Goal: Information Seeking & Learning: Learn about a topic

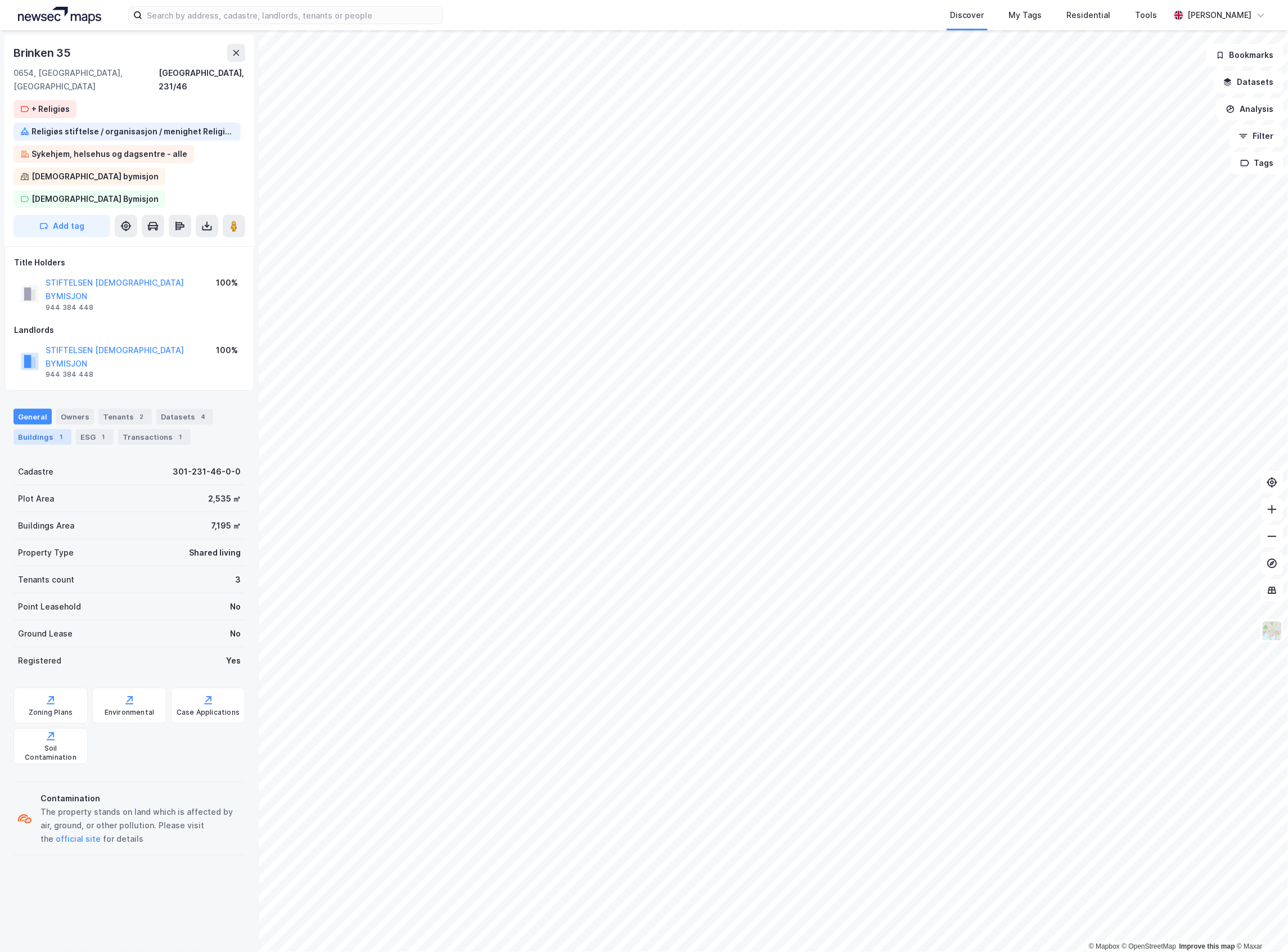
click at [66, 429] on div "Buildings 1" at bounding box center [42, 437] width 58 height 16
